Goal: Task Accomplishment & Management: Manage account settings

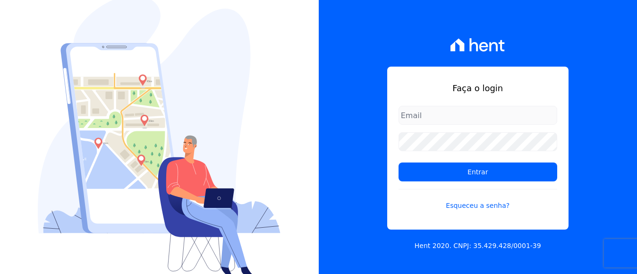
click at [429, 114] on input "email" at bounding box center [478, 115] width 159 height 19
type input "financeiro@panizziconstrucoes.com.br"
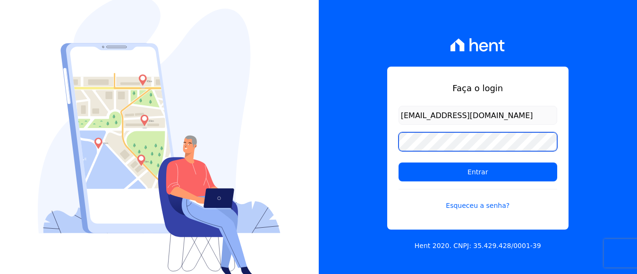
click at [399, 162] on input "Entrar" at bounding box center [478, 171] width 159 height 19
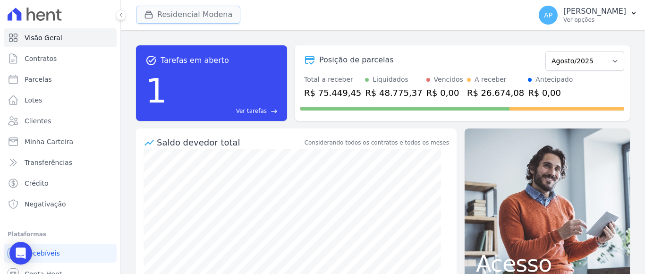
click at [223, 17] on button "Residencial Modena" at bounding box center [188, 15] width 104 height 18
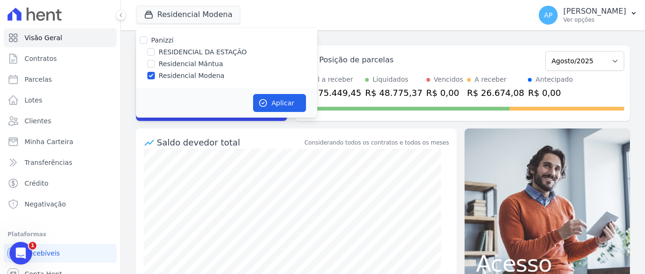
click at [147, 50] on div "RESIDENCIAL DA ESTAÇÃO" at bounding box center [226, 52] width 181 height 10
click at [151, 51] on input "RESIDENCIAL DA ESTAÇÃO" at bounding box center [151, 52] width 8 height 8
checkbox input "true"
drag, startPoint x: 152, startPoint y: 76, endPoint x: 162, endPoint y: 77, distance: 10.4
click at [151, 76] on input "Residencial Modena" at bounding box center [151, 76] width 8 height 8
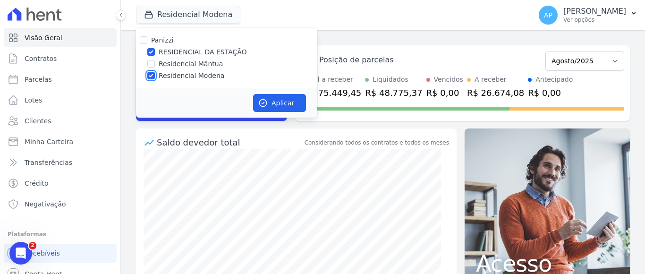
checkbox input "false"
click at [273, 103] on button "Aplicar" at bounding box center [279, 103] width 53 height 18
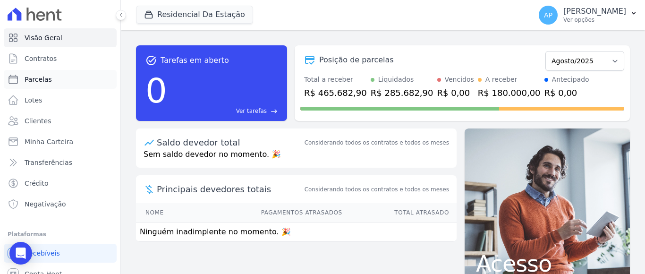
click at [46, 76] on span "Parcelas" at bounding box center [38, 79] width 27 height 9
select select
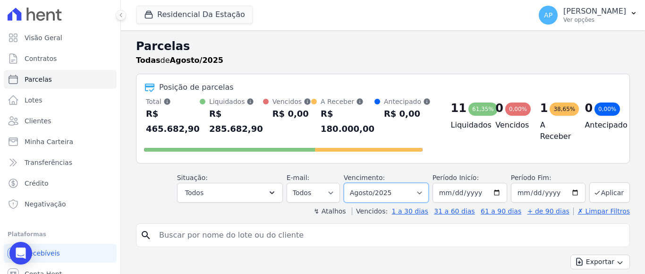
click at [412, 192] on select "Filtrar por período ──────── Todos os meses Agosto/2025 Setembro/2025 Outubro/2…" at bounding box center [386, 193] width 85 height 20
select select "09/2025"
click at [349, 183] on select "Filtrar por período ──────── Todos os meses Agosto/2025 Setembro/2025 Outubro/2…" at bounding box center [386, 193] width 85 height 20
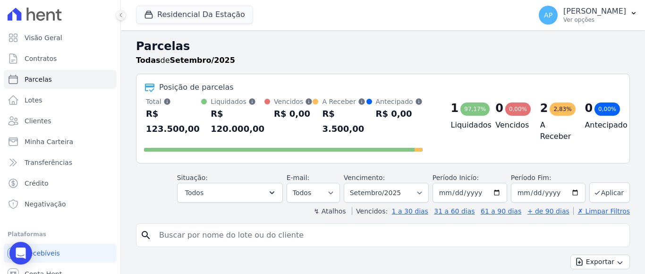
select select
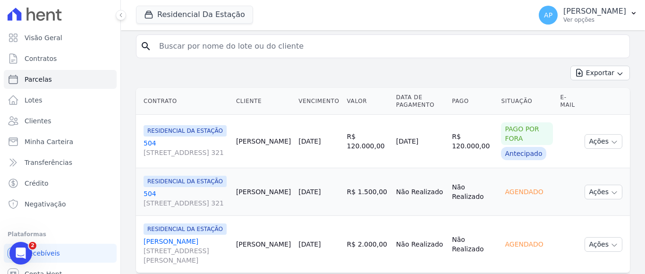
click at [178, 189] on link "504 573, BLOCO 2 AP. 321" at bounding box center [186, 198] width 85 height 19
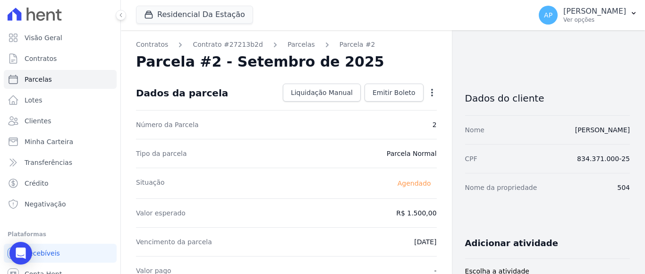
click at [427, 94] on icon "button" at bounding box center [431, 92] width 9 height 9
click at [369, 104] on link "Alterar" at bounding box center [391, 105] width 83 height 17
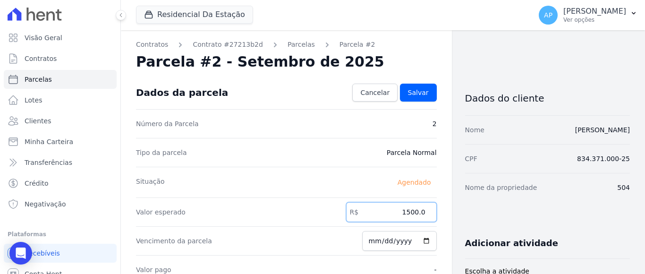
drag, startPoint x: 401, startPoint y: 209, endPoint x: 421, endPoint y: 210, distance: 20.3
click at [421, 210] on input "1500.0" at bounding box center [391, 212] width 91 height 20
type input "1557.85"
click at [425, 90] on link "Salvar" at bounding box center [418, 93] width 37 height 18
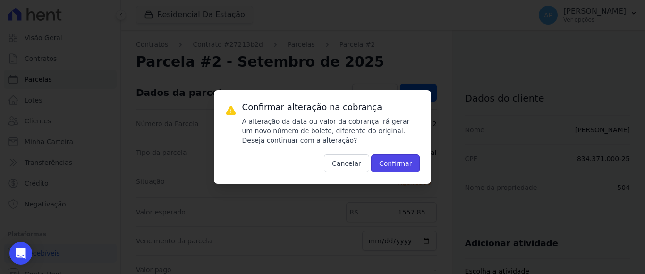
click at [391, 162] on button "Confirmar" at bounding box center [395, 163] width 49 height 18
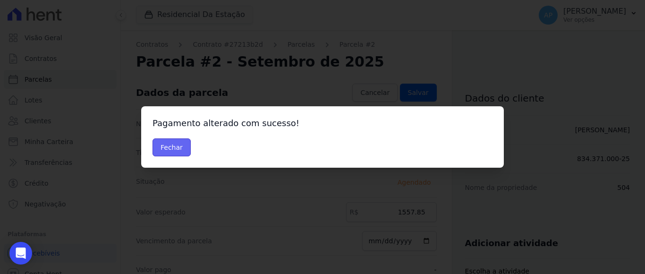
click at [177, 148] on button "Fechar" at bounding box center [172, 147] width 38 height 18
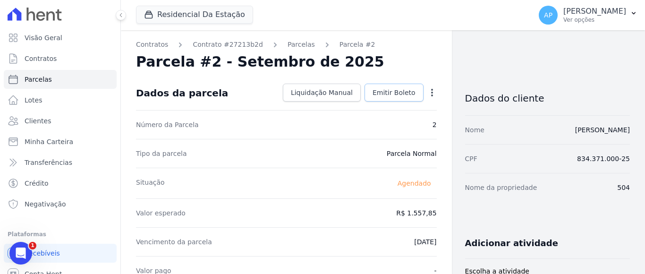
click at [390, 92] on span "Emitir Boleto" at bounding box center [394, 92] width 43 height 9
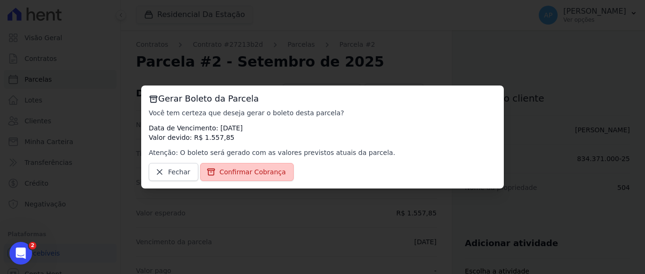
click at [262, 170] on span "Confirmar Cobrança" at bounding box center [253, 171] width 67 height 9
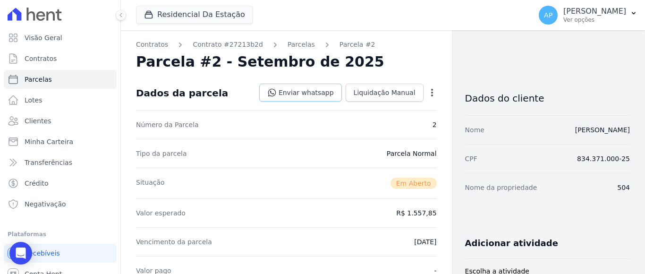
click at [316, 94] on link "Enviar whatsapp" at bounding box center [300, 93] width 83 height 18
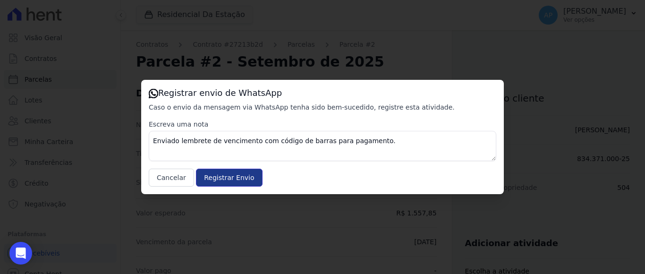
click at [226, 177] on input "Registrar Envio" at bounding box center [229, 178] width 66 height 18
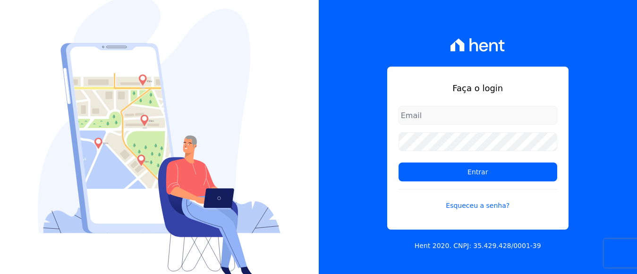
drag, startPoint x: 458, startPoint y: 113, endPoint x: 464, endPoint y: 121, distance: 10.2
click at [459, 114] on input "email" at bounding box center [478, 115] width 159 height 19
type input "financeiro@panizziconstrucoes.com.br"
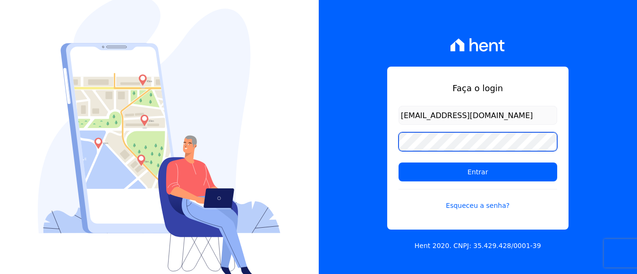
click at [399, 162] on input "Entrar" at bounding box center [478, 171] width 159 height 19
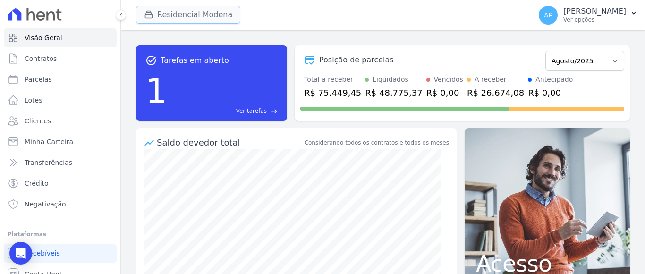
drag, startPoint x: 170, startPoint y: 9, endPoint x: 170, endPoint y: 25, distance: 15.6
click at [170, 10] on button "Residencial Modena" at bounding box center [188, 15] width 104 height 18
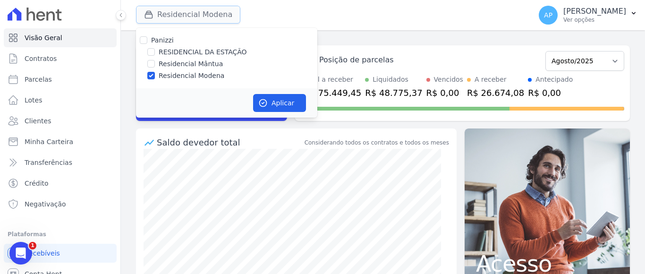
click at [173, 15] on button "Residencial Modena" at bounding box center [188, 15] width 104 height 18
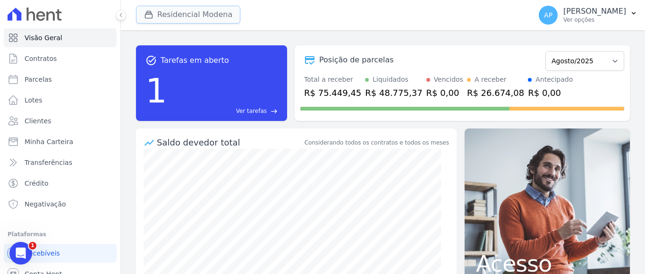
click at [173, 15] on button "Residencial Modena" at bounding box center [188, 15] width 104 height 18
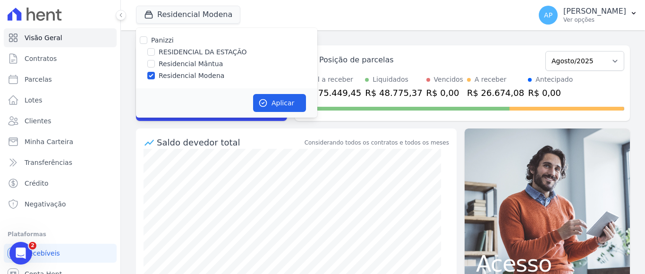
click at [177, 53] on label "RESIDENCIAL DA ESTAÇÃO" at bounding box center [203, 52] width 88 height 10
click at [155, 53] on input "RESIDENCIAL DA ESTAÇÃO" at bounding box center [151, 52] width 8 height 8
checkbox input "true"
click at [153, 77] on input "Residencial Modena" at bounding box center [151, 76] width 8 height 8
checkbox input "false"
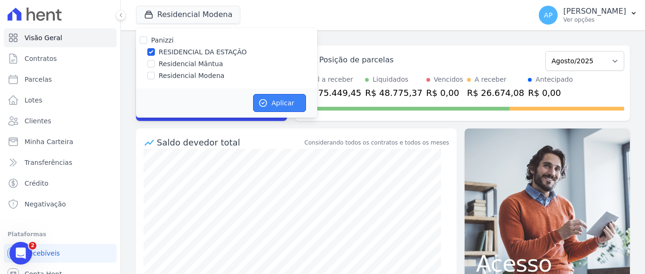
click at [275, 108] on button "Aplicar" at bounding box center [279, 103] width 53 height 18
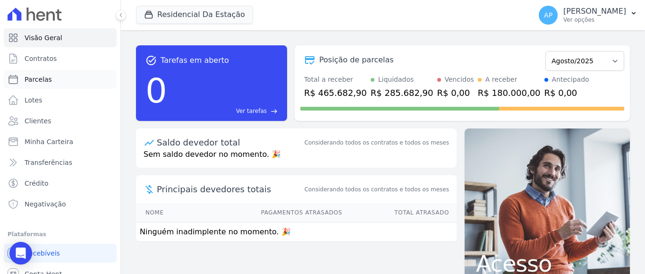
click at [44, 81] on span "Parcelas" at bounding box center [38, 79] width 27 height 9
select select
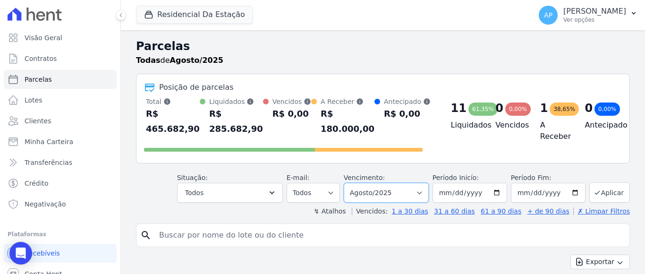
click at [403, 195] on select "Filtrar por período ──────── Todos os meses Agosto/2025 Setembro/2025 Outubro/2…" at bounding box center [386, 193] width 85 height 20
select select "09/2025"
click at [349, 183] on select "Filtrar por período ──────── Todos os meses Agosto/2025 Setembro/2025 Outubro/2…" at bounding box center [386, 193] width 85 height 20
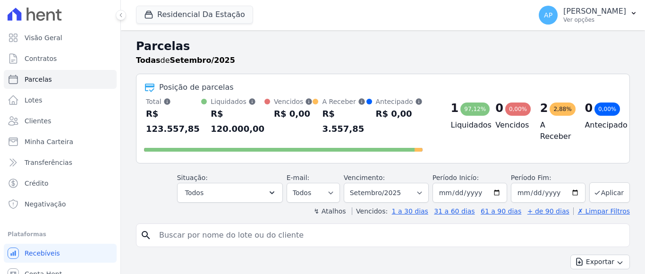
select select
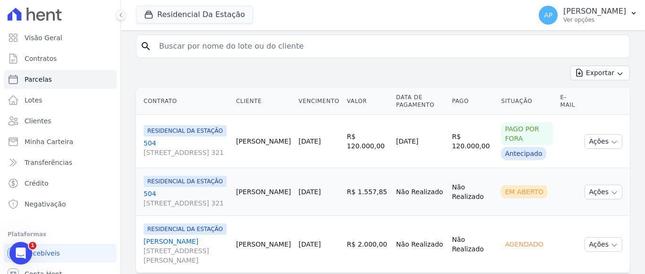
scroll to position [205, 0]
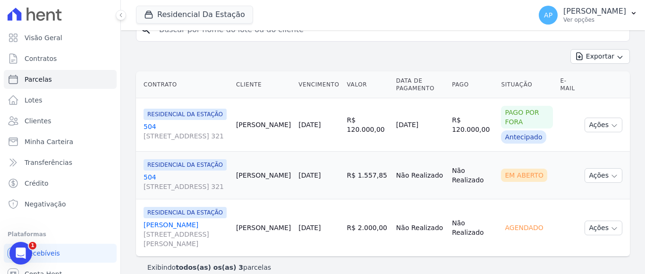
click at [170, 220] on link "JOSE PROVIN Rua Padre Arlindo Marcon, 682, Triângulo" at bounding box center [186, 234] width 85 height 28
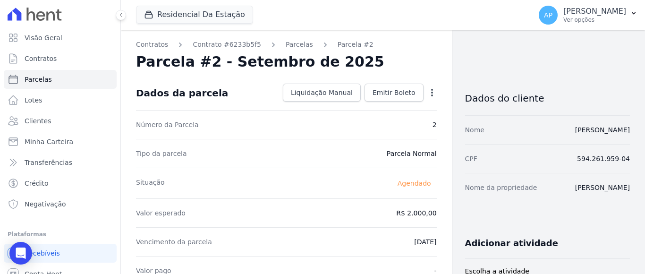
click at [431, 92] on icon "button" at bounding box center [432, 93] width 2 height 8
click at [362, 105] on link "Alterar" at bounding box center [391, 105] width 83 height 17
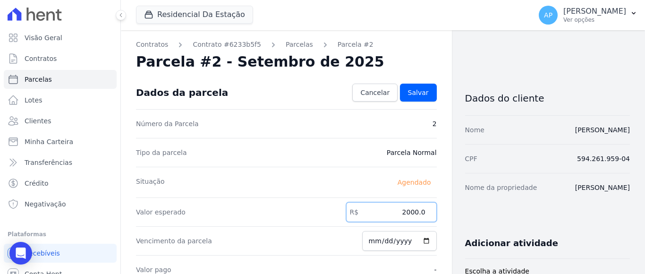
drag, startPoint x: 400, startPoint y: 210, endPoint x: 429, endPoint y: 213, distance: 29.4
click at [429, 213] on input "2000.0" at bounding box center [391, 212] width 91 height 20
type input "2032.65"
click at [409, 93] on span "Salvar" at bounding box center [418, 92] width 21 height 9
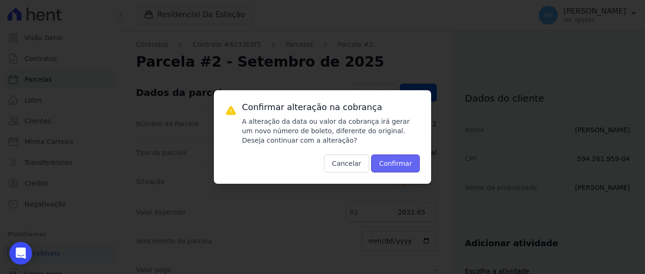
click at [380, 162] on button "Confirmar" at bounding box center [395, 163] width 49 height 18
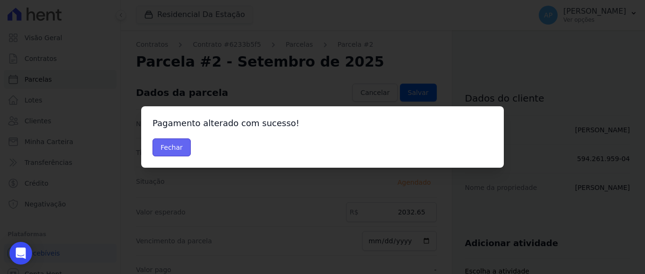
click at [169, 148] on button "Fechar" at bounding box center [172, 147] width 38 height 18
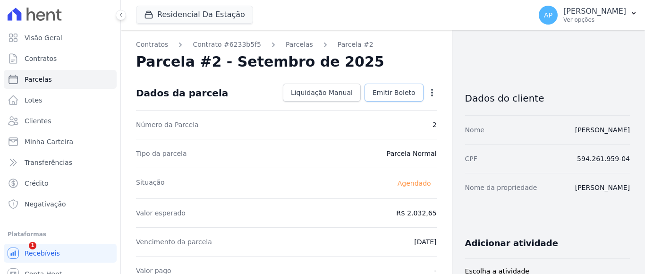
click at [391, 87] on link "Emitir Boleto" at bounding box center [394, 93] width 59 height 18
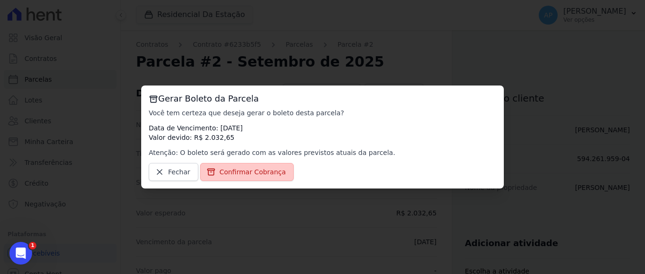
click at [252, 174] on span "Confirmar Cobrança" at bounding box center [253, 171] width 67 height 9
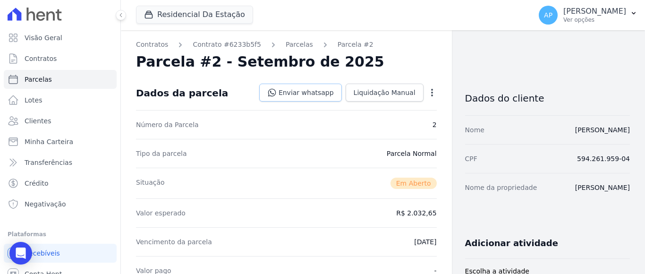
click at [317, 89] on link "Enviar whatsapp" at bounding box center [300, 93] width 83 height 18
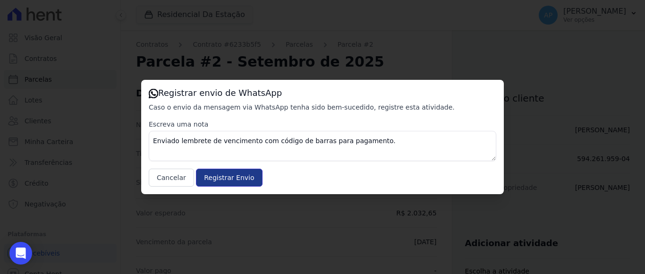
click at [210, 179] on input "Registrar Envio" at bounding box center [229, 178] width 66 height 18
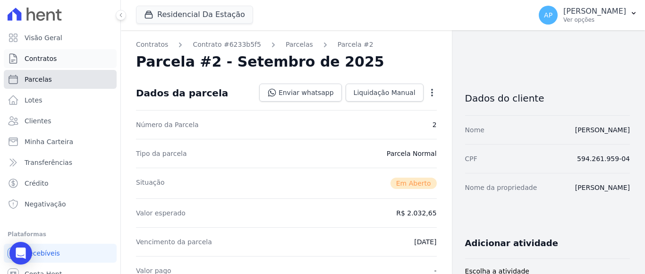
drag, startPoint x: 40, startPoint y: 78, endPoint x: 63, endPoint y: 65, distance: 26.7
click at [41, 78] on span "Parcelas" at bounding box center [38, 79] width 27 height 9
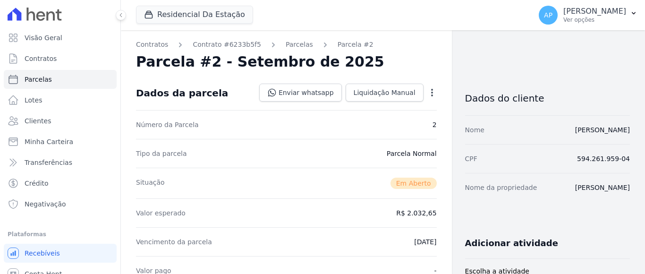
select select
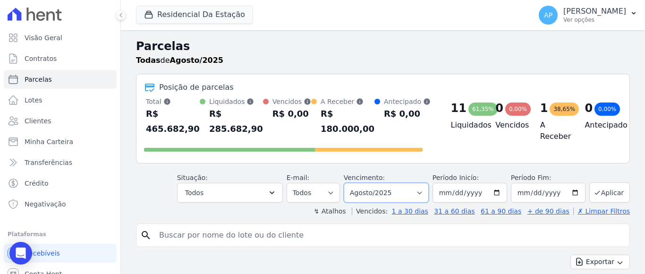
click at [407, 196] on select "Filtrar por período ──────── Todos os meses Agosto/2025 Setembro/2025 Outubro/2…" at bounding box center [386, 193] width 85 height 20
select select "09/2025"
click at [349, 183] on select "Filtrar por período ──────── Todos os meses Agosto/2025 Setembro/2025 Outubro/2…" at bounding box center [386, 193] width 85 height 20
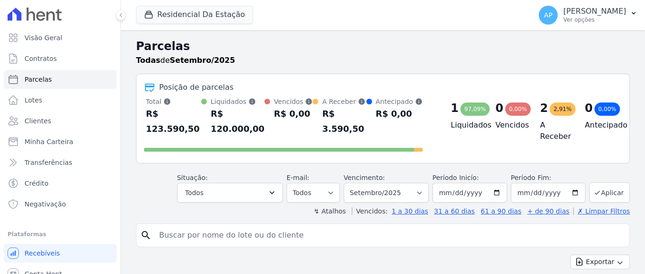
select select
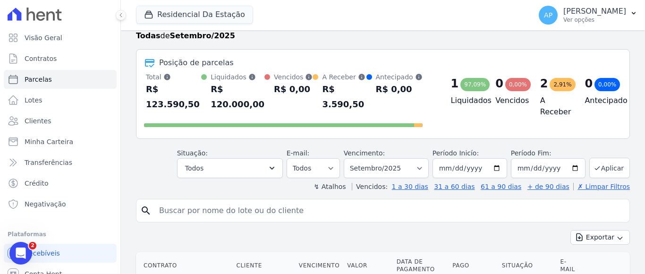
scroll to position [17, 0]
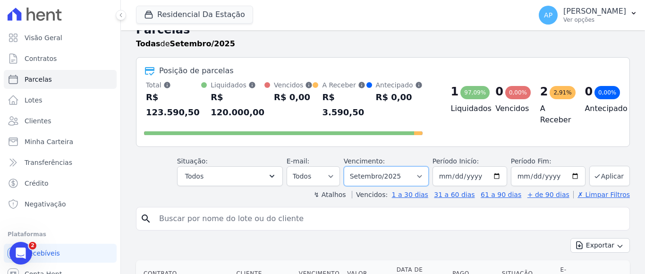
click at [417, 166] on select "Filtrar por período ──────── Todos os meses Agosto/2025 Setembro/2025 Outubro/2…" at bounding box center [386, 176] width 85 height 20
select select "10/2025"
click at [349, 166] on select "Filtrar por período ──────── Todos os meses Agosto/2025 Setembro/2025 Outubro/2…" at bounding box center [386, 176] width 85 height 20
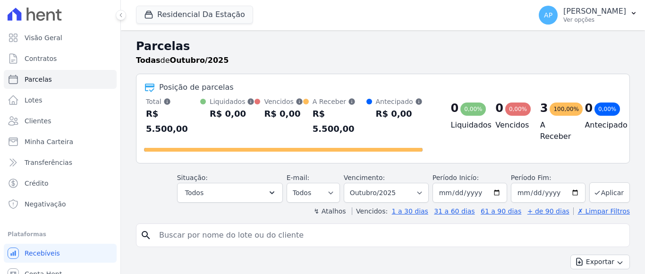
select select
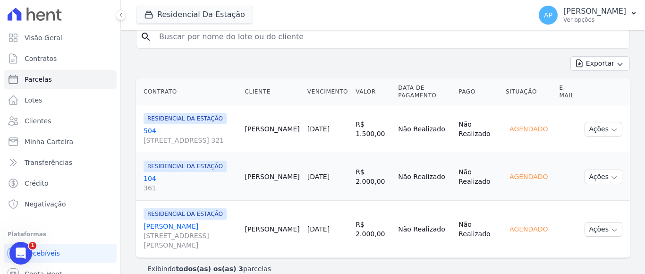
scroll to position [200, 0]
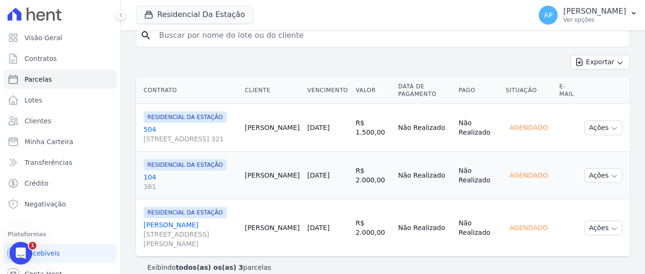
click at [155, 172] on link "104 361" at bounding box center [191, 181] width 94 height 19
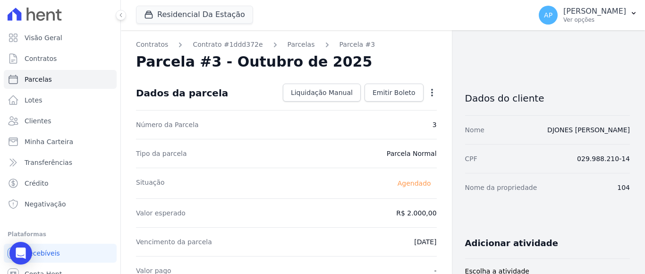
click at [431, 90] on icon "button" at bounding box center [432, 93] width 2 height 8
click at [368, 105] on link "Alterar" at bounding box center [391, 105] width 83 height 17
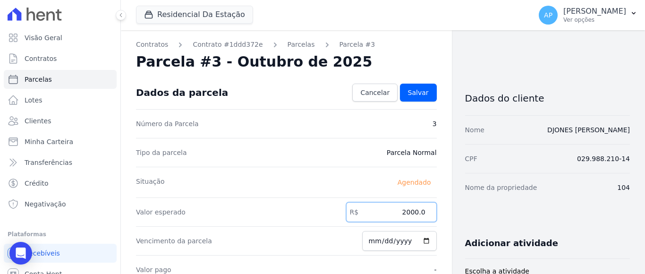
drag, startPoint x: 401, startPoint y: 211, endPoint x: 444, endPoint y: 202, distance: 43.8
click at [429, 213] on input "2000.0" at bounding box center [391, 212] width 91 height 20
type input "2052.00"
click at [383, 241] on input "2025-10-15" at bounding box center [399, 241] width 75 height 20
type input "2025-09-15"
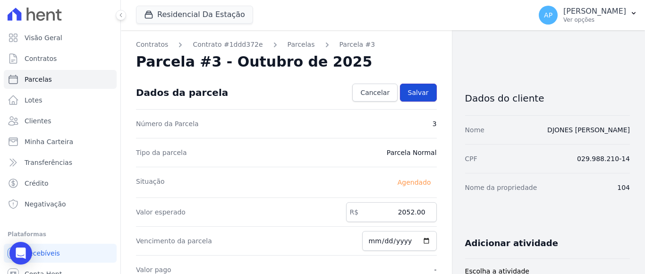
click at [408, 93] on span "Salvar" at bounding box center [418, 92] width 21 height 9
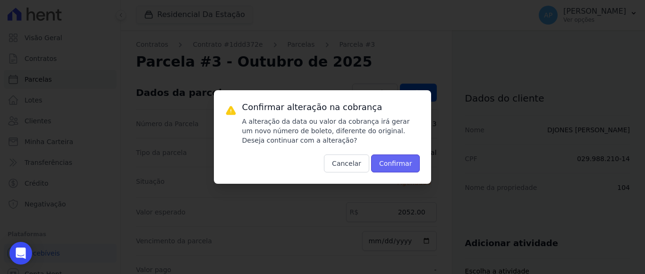
click at [389, 160] on button "Confirmar" at bounding box center [395, 163] width 49 height 18
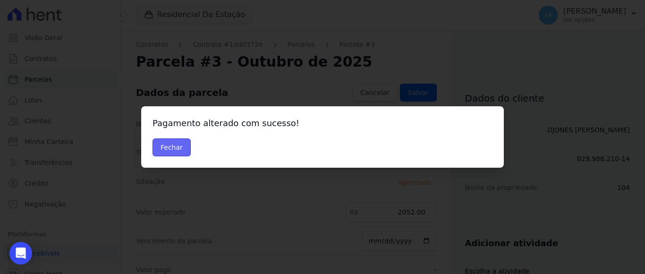
click at [168, 140] on button "Fechar" at bounding box center [172, 147] width 38 height 18
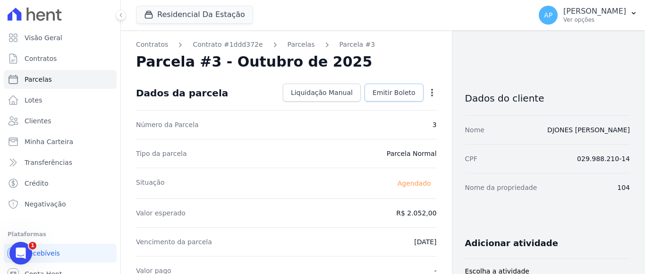
click at [393, 89] on span "Emitir Boleto" at bounding box center [394, 92] width 43 height 9
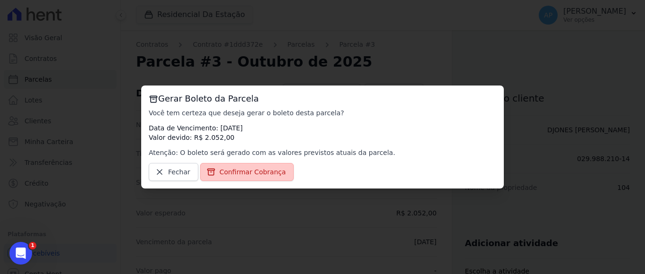
click at [237, 172] on span "Confirmar Cobrança" at bounding box center [253, 171] width 67 height 9
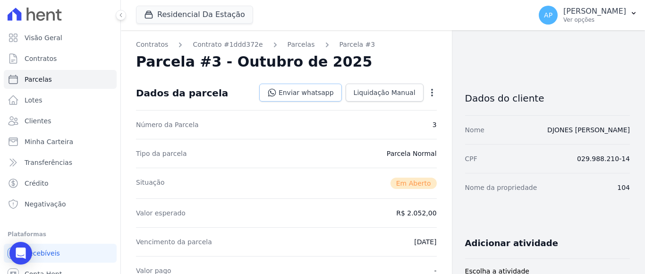
click at [296, 95] on link "Enviar whatsapp" at bounding box center [300, 93] width 83 height 18
